Goal: Information Seeking & Learning: Learn about a topic

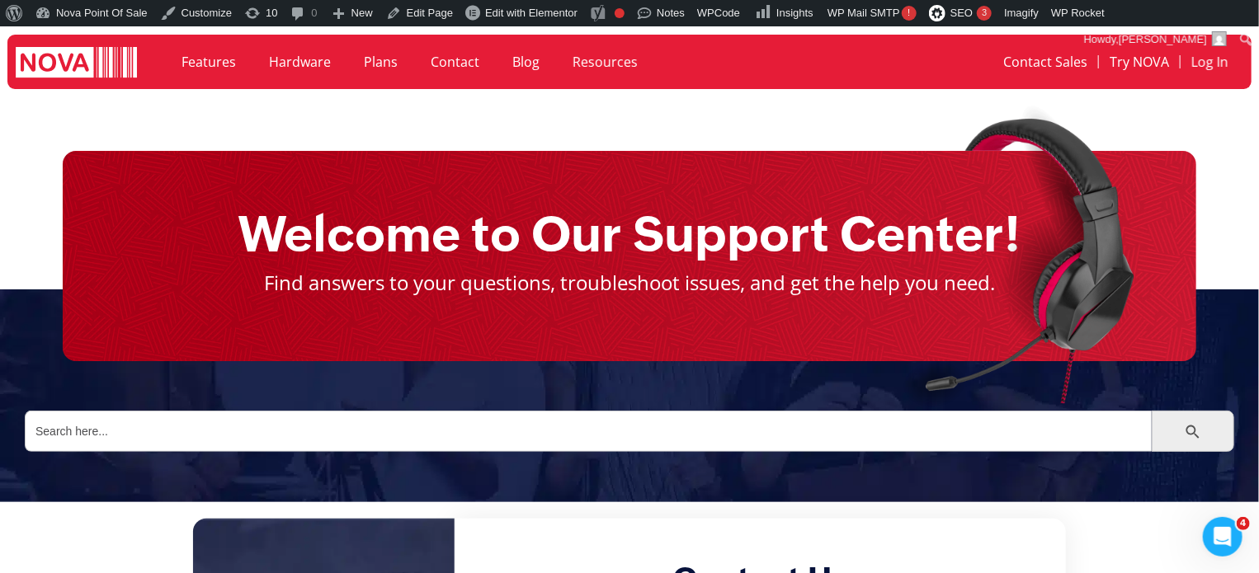
click at [543, 415] on div at bounding box center [1025, 259] width 965 height 334
click at [492, 418] on input "Search for:" at bounding box center [588, 431] width 1127 height 41
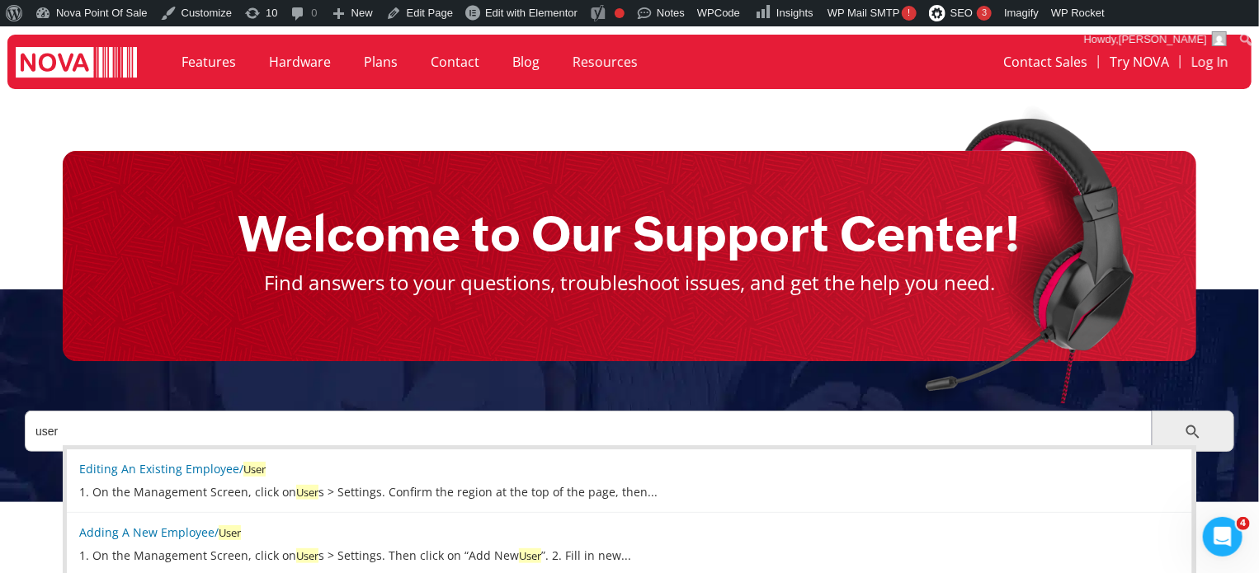
type input "user"
click at [1151, 411] on button "Search Button" at bounding box center [1166, 431] width 30 height 41
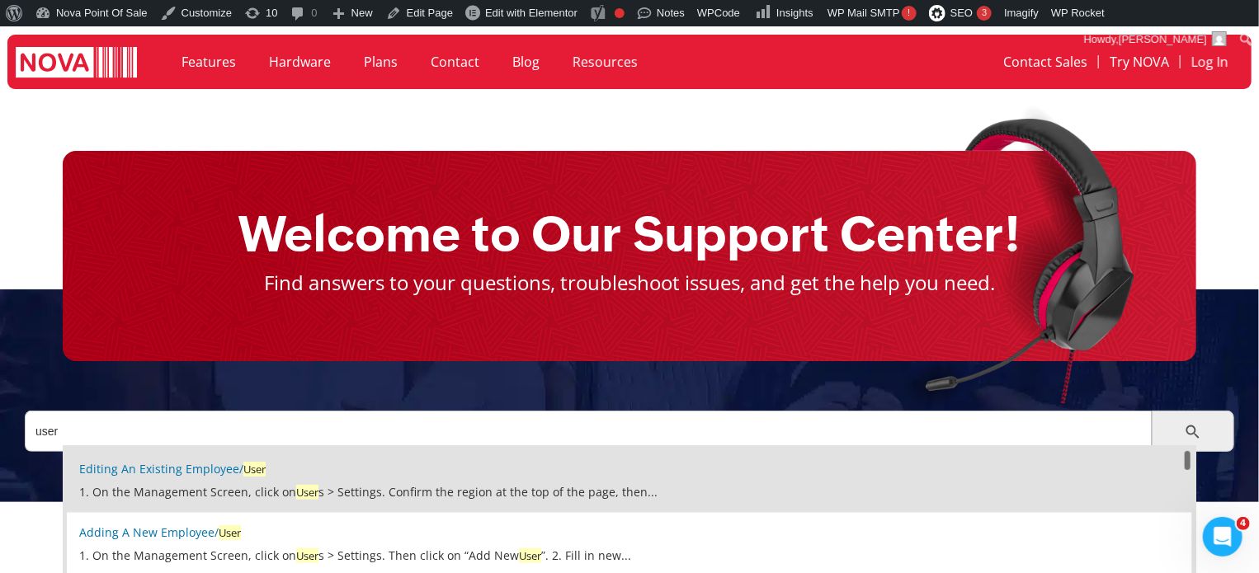
click at [178, 473] on link "Editing an Existing Employee/ User" at bounding box center [172, 469] width 186 height 16
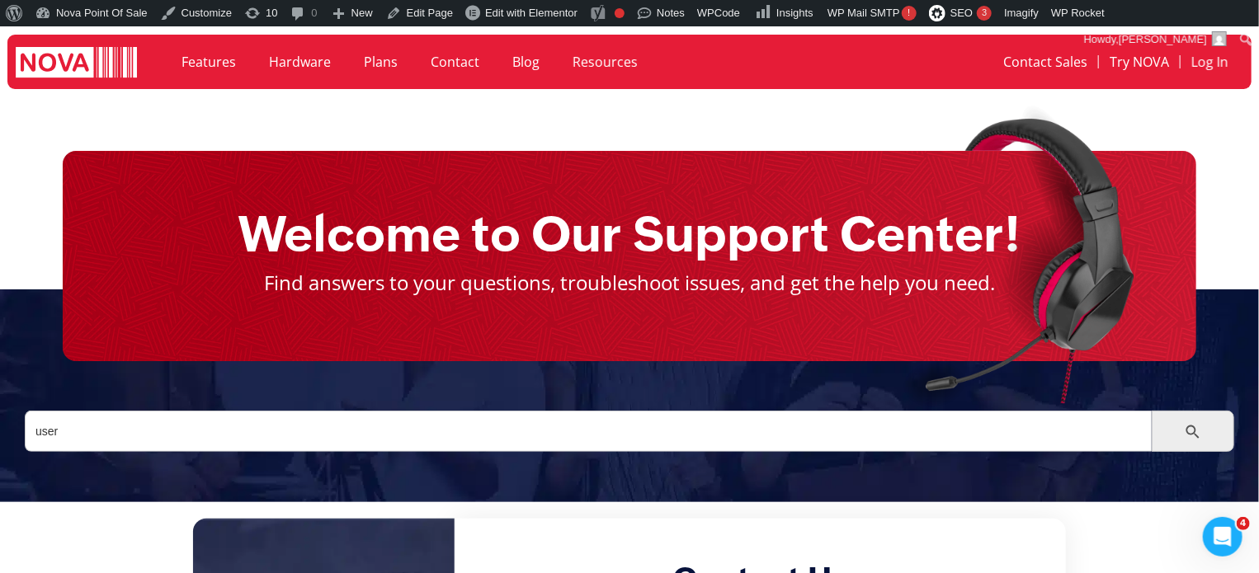
scroll to position [54, 0]
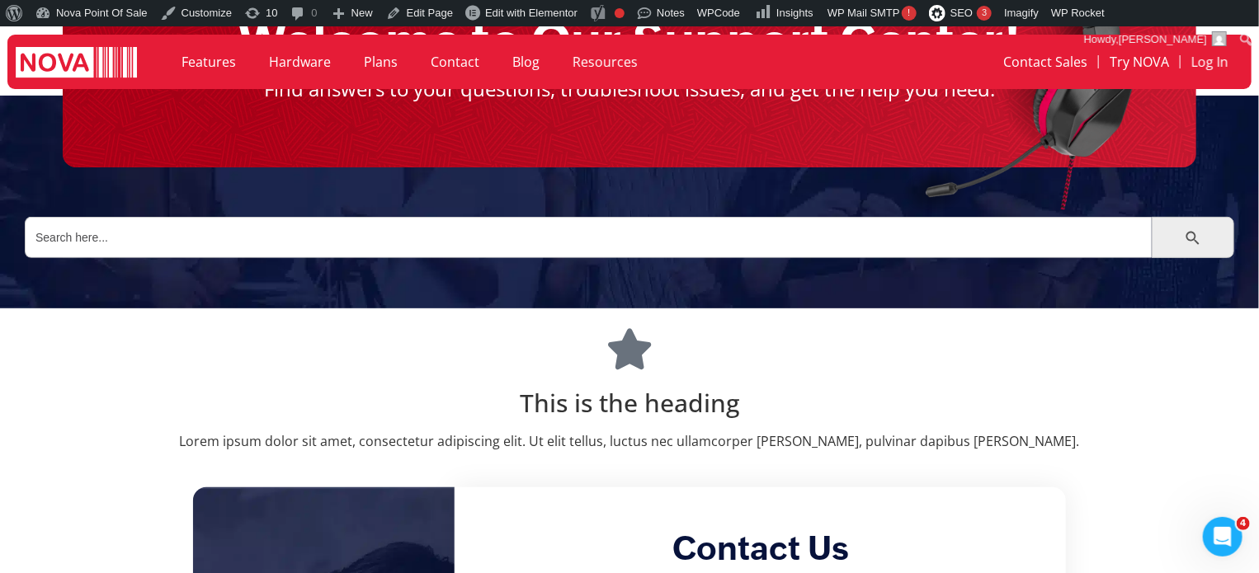
scroll to position [247, 0]
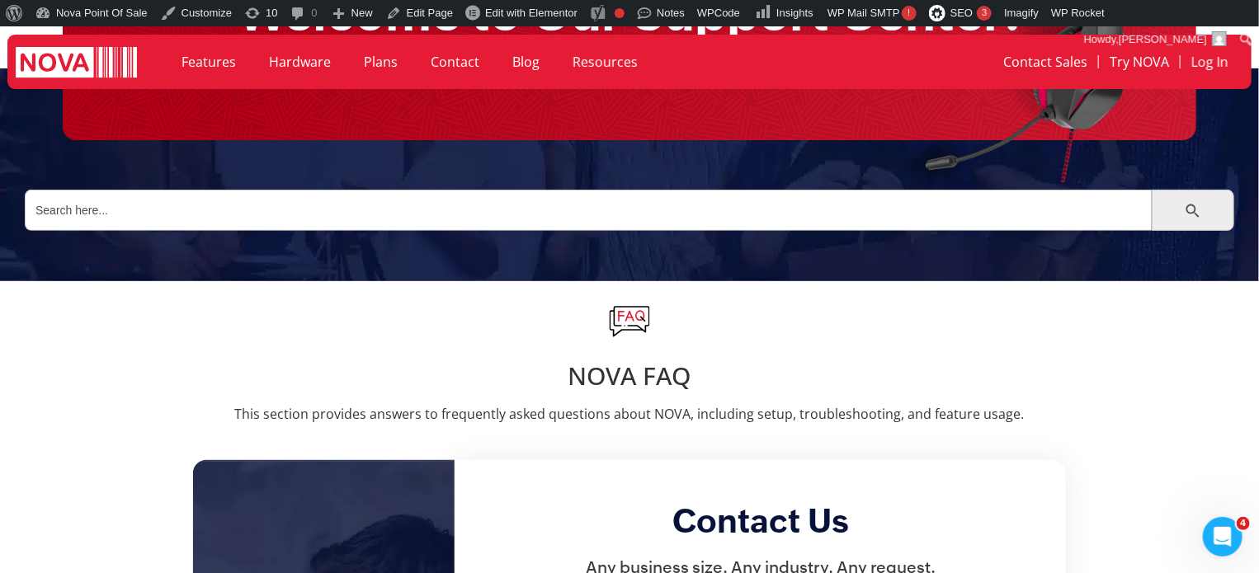
scroll to position [247, 0]
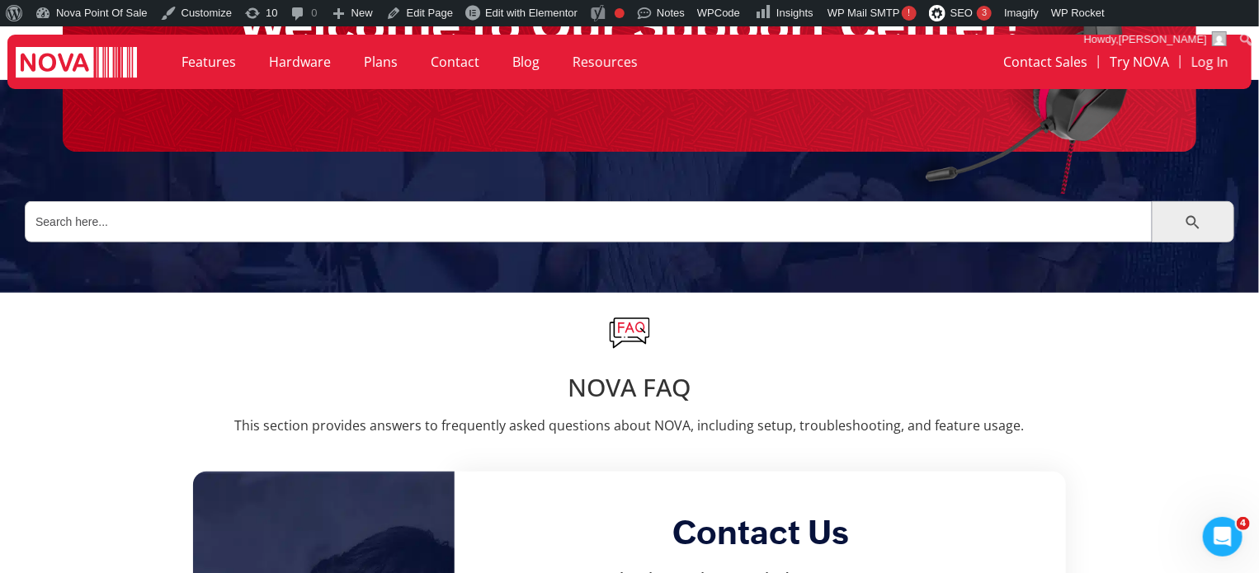
scroll to position [247, 0]
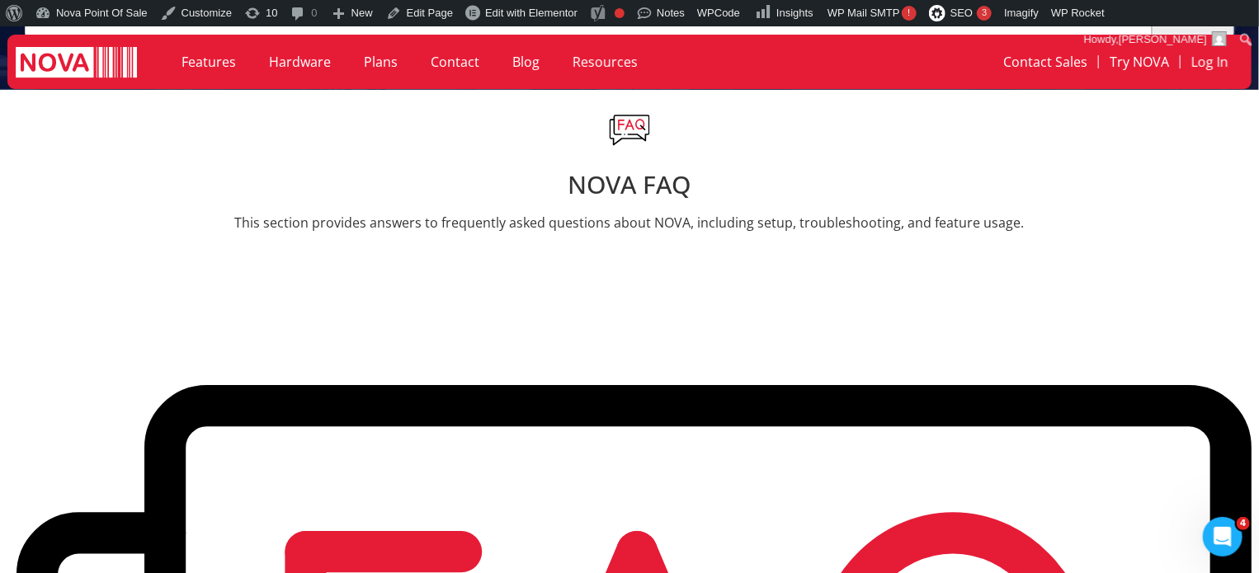
scroll to position [330, 0]
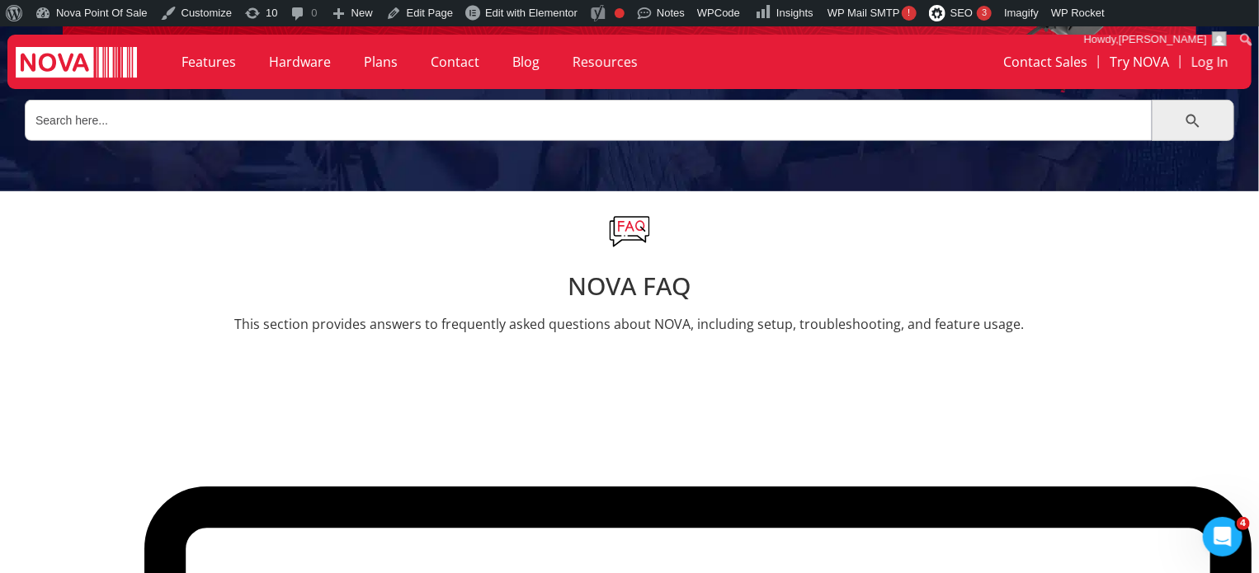
scroll to position [412, 0]
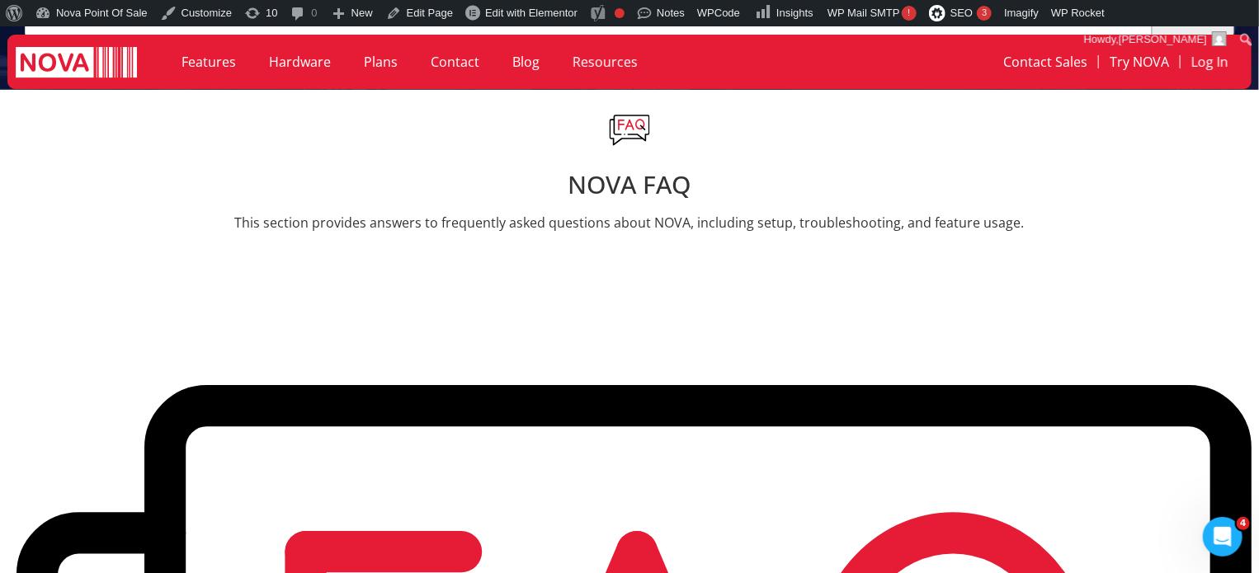
scroll to position [330, 0]
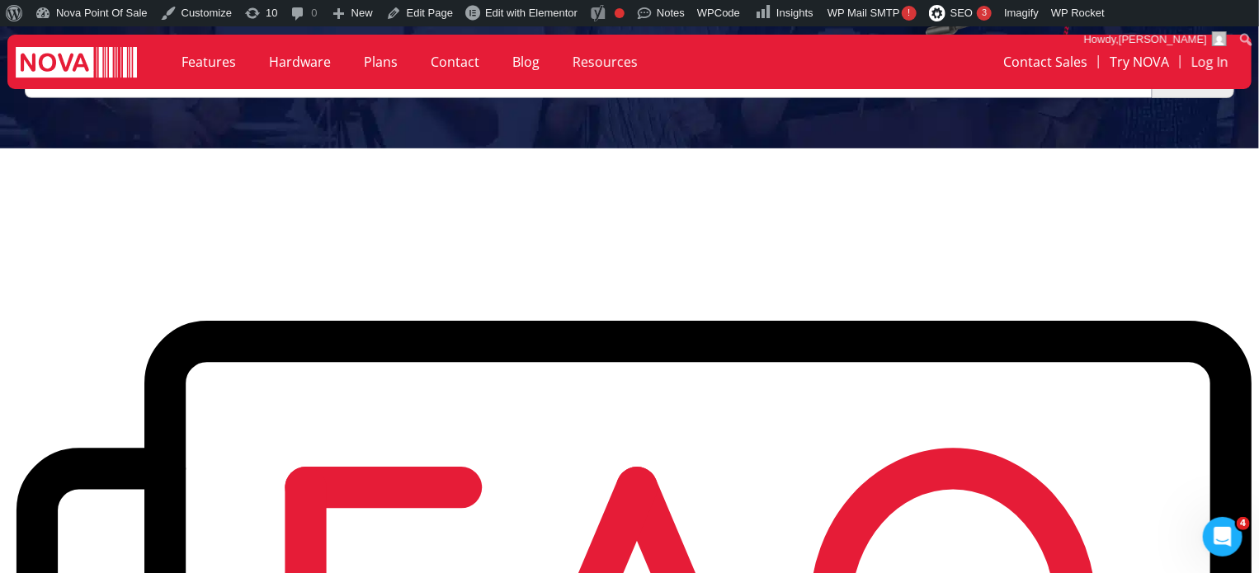
scroll to position [330, 0]
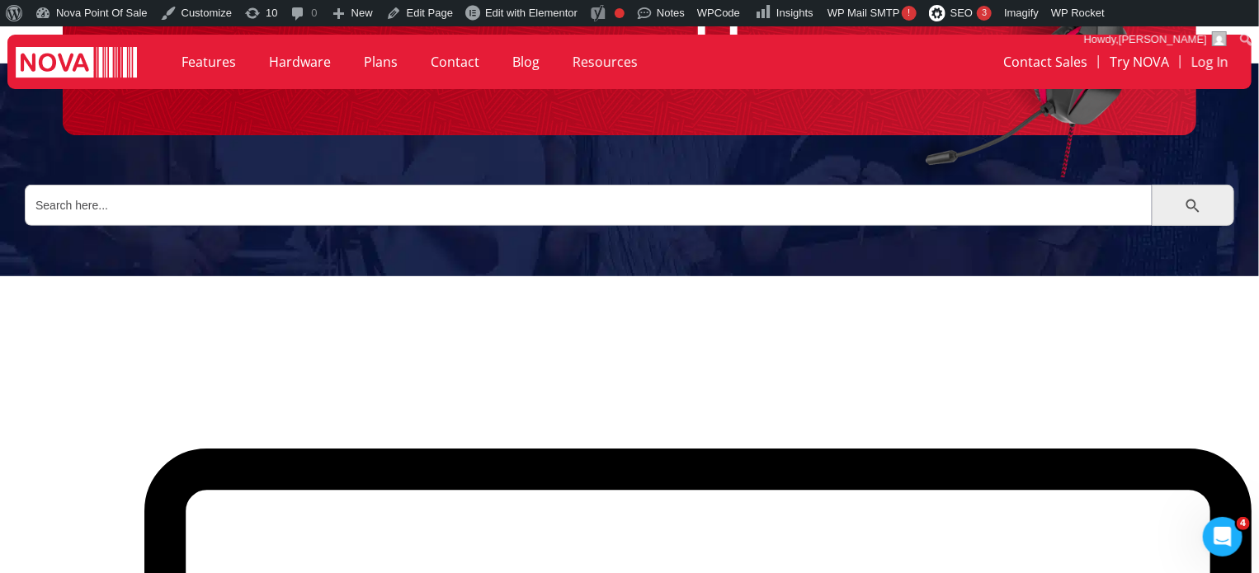
scroll to position [247, 0]
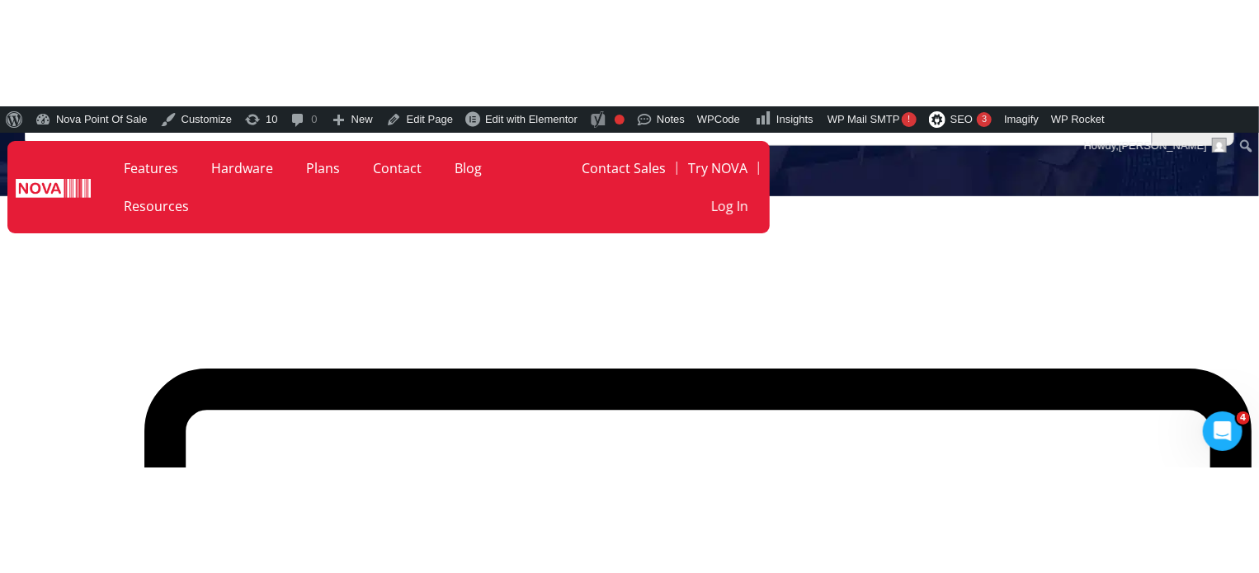
scroll to position [470, 0]
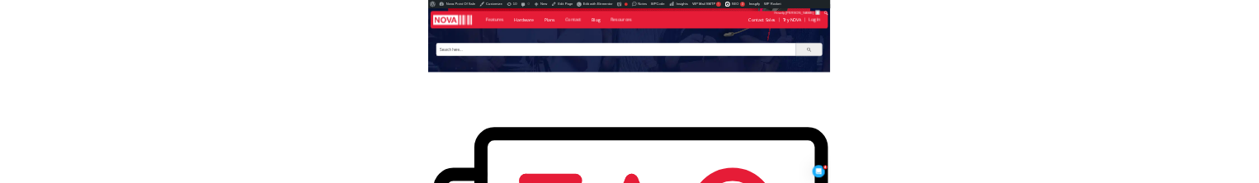
scroll to position [247, 0]
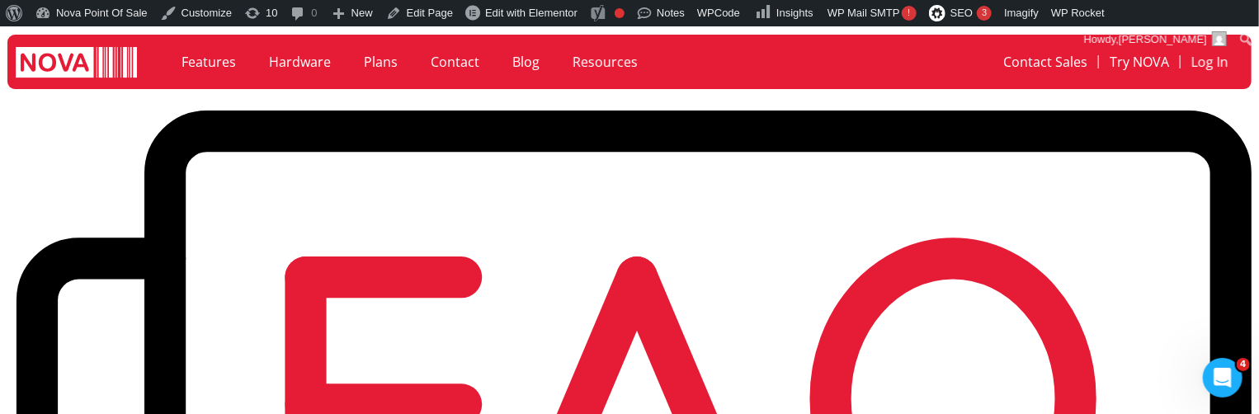
scroll to position [577, 0]
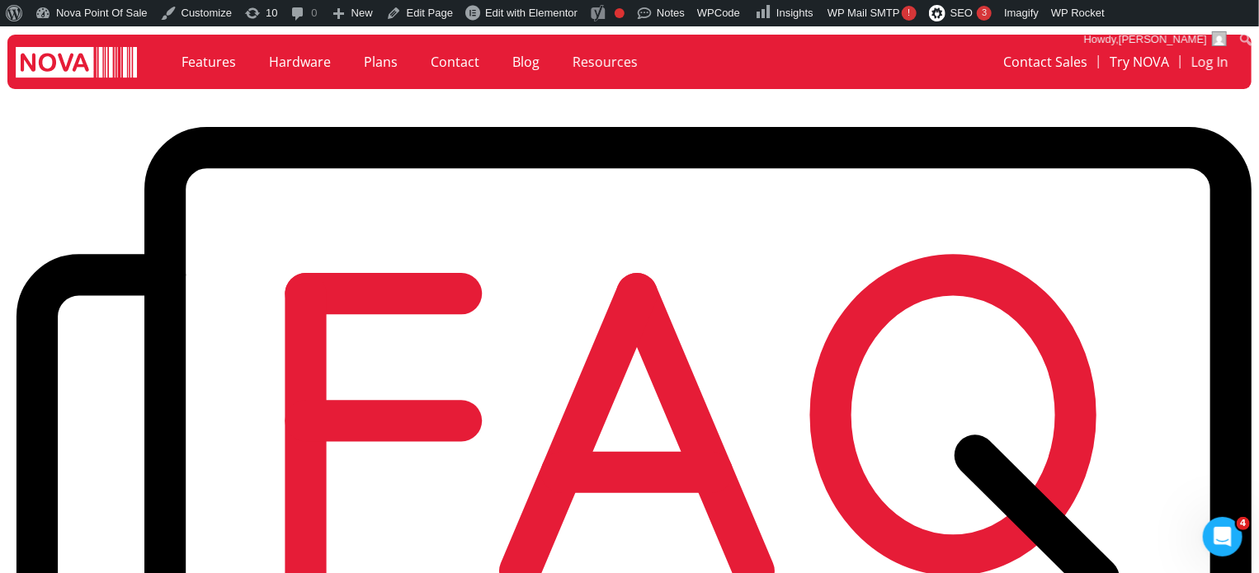
scroll to position [571, 0]
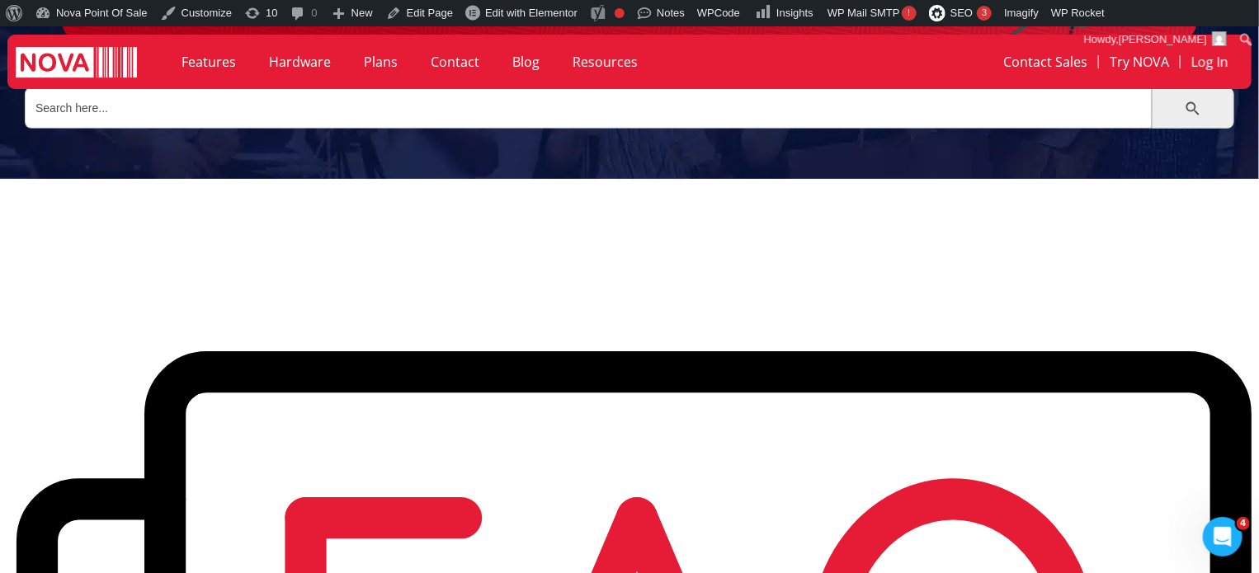
scroll to position [330, 0]
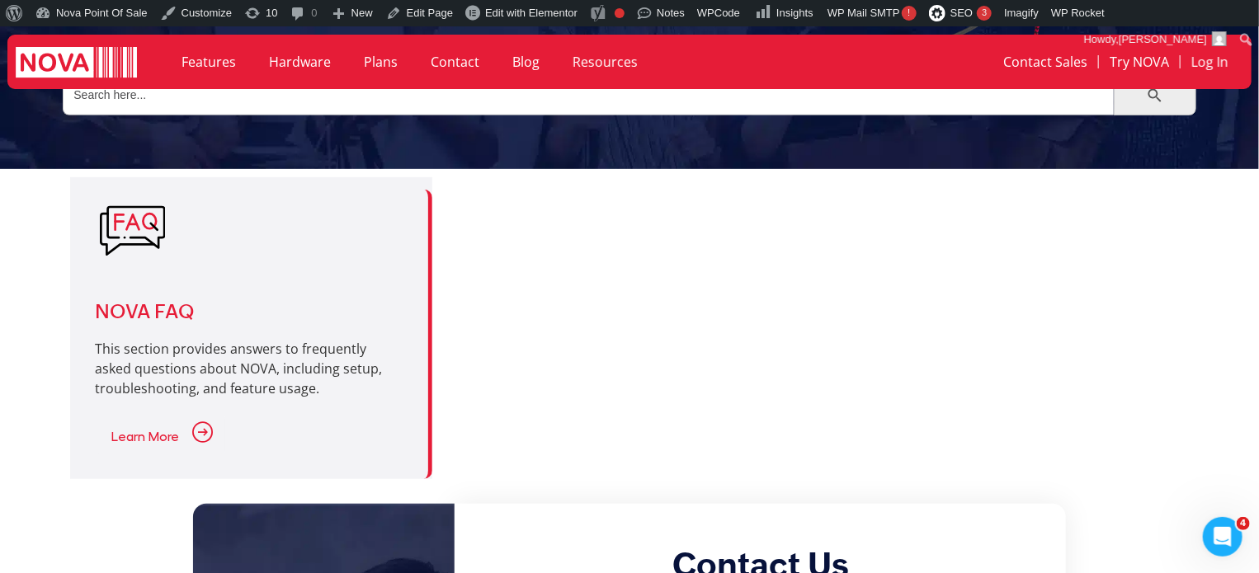
click at [716, 352] on div "NOVA FAQ This section provides answers to frequently asked questions about NOVA…" at bounding box center [629, 328] width 1118 height 318
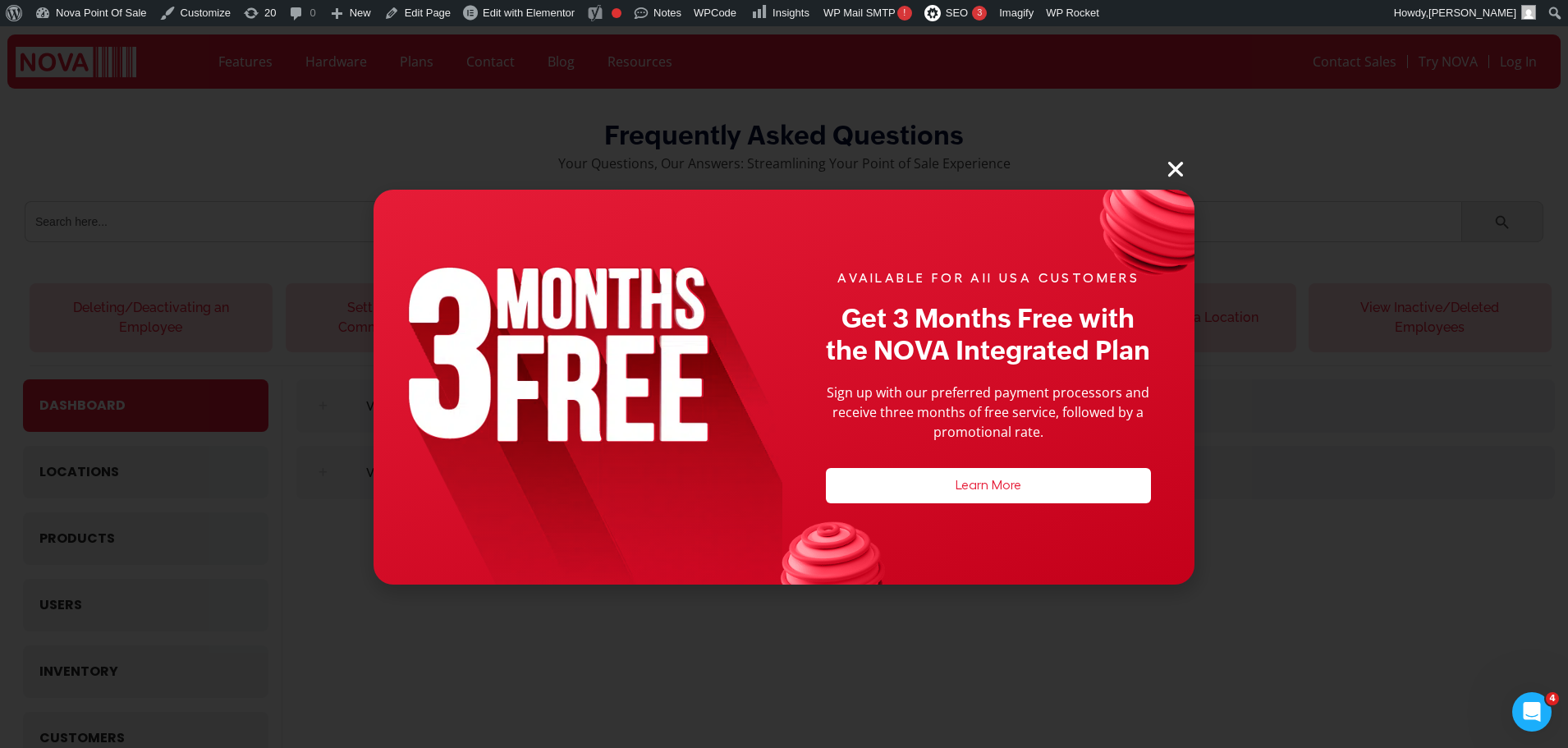
click at [1174, 170] on icon "Close" at bounding box center [1175, 168] width 21 height 21
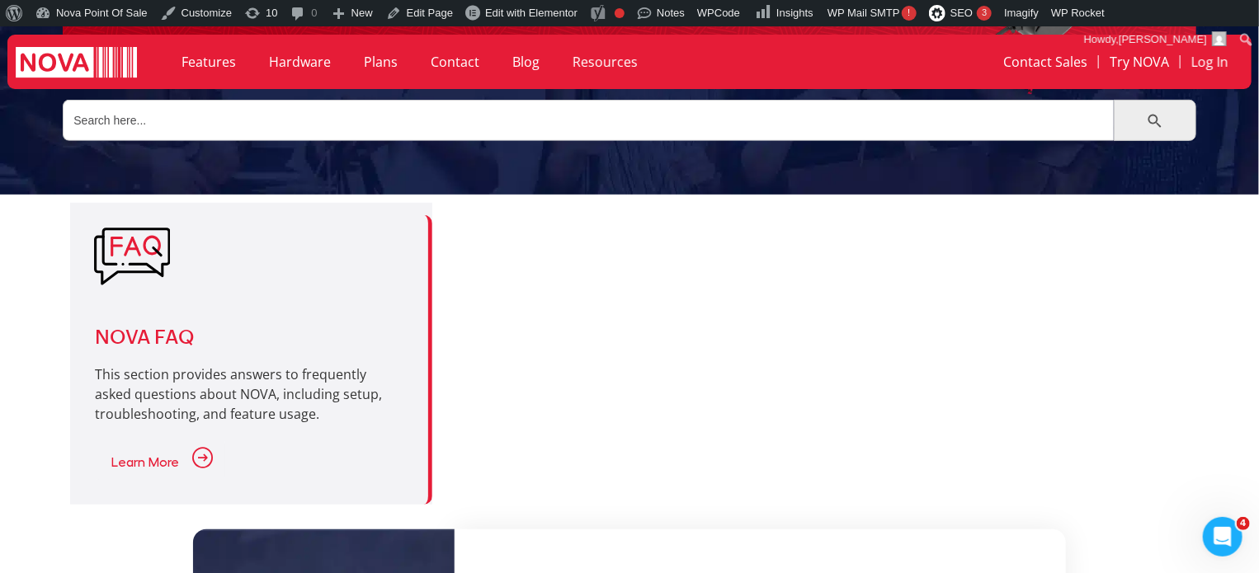
scroll to position [330, 0]
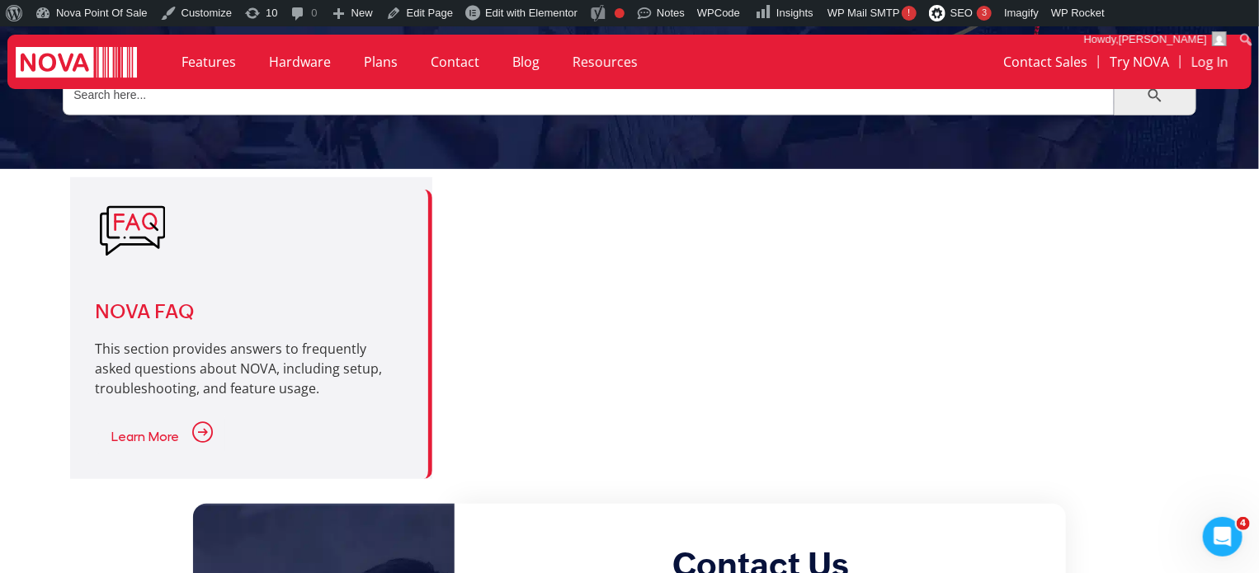
click at [472, 425] on div "NOVA FAQ This section provides answers to frequently asked questions about NOVA…" at bounding box center [629, 328] width 1118 height 318
drag, startPoint x: 528, startPoint y: 352, endPoint x: 478, endPoint y: 367, distance: 52.5
click at [528, 352] on div "NOVA FAQ This section provides answers to frequently asked questions about NOVA…" at bounding box center [629, 328] width 1118 height 318
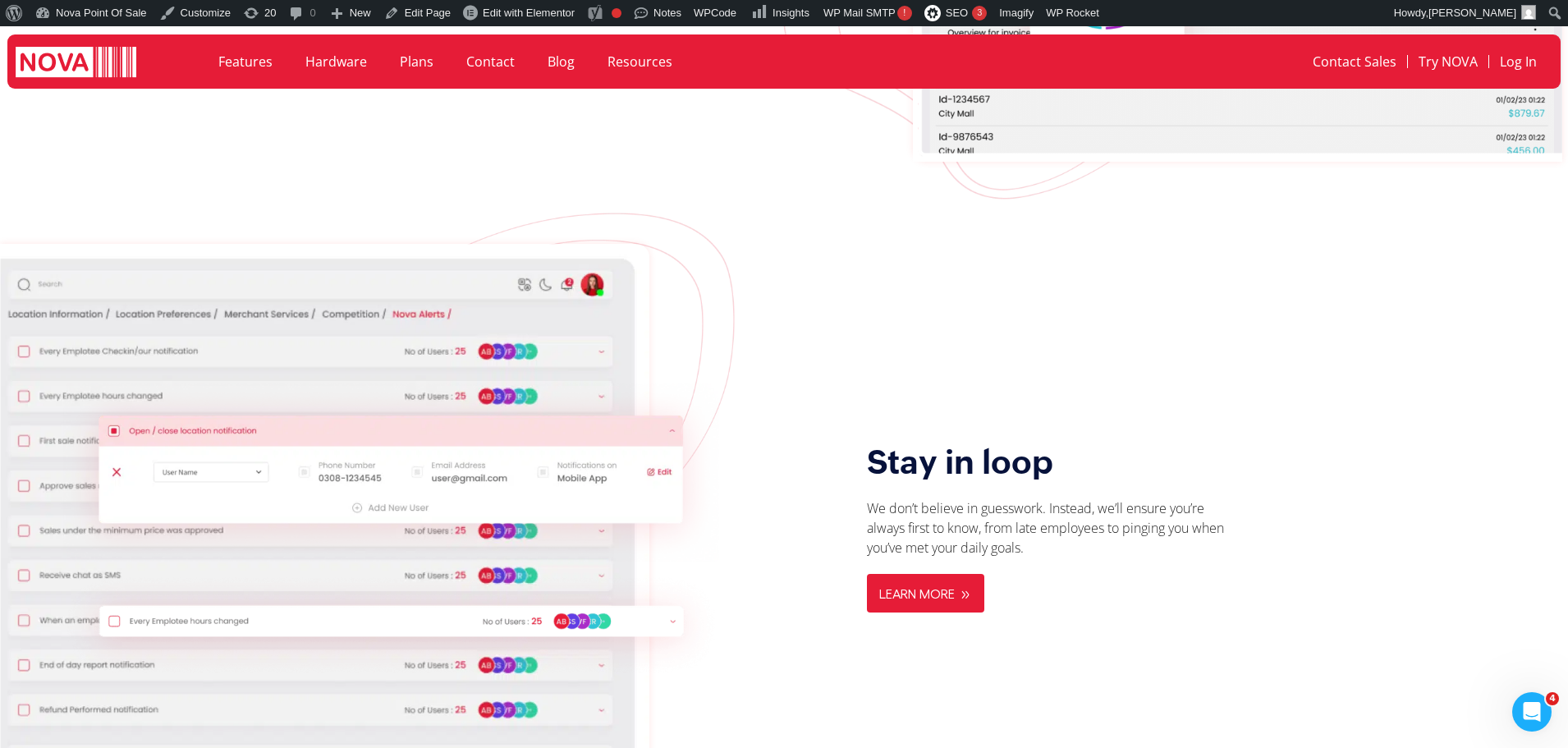
scroll to position [3286, 0]
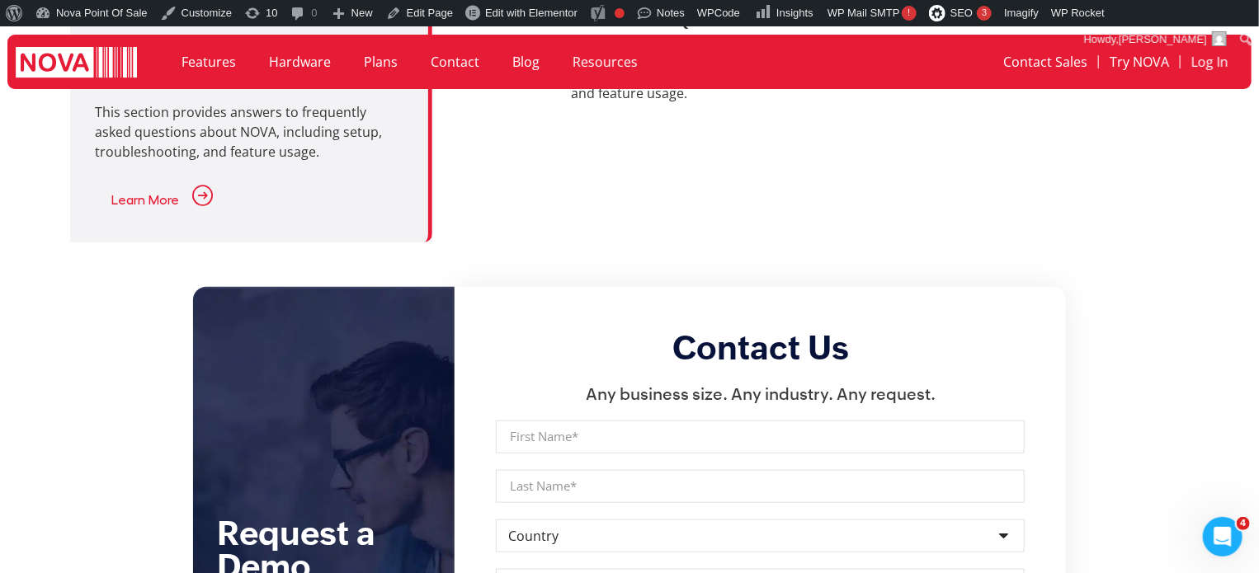
scroll to position [577, 0]
